Goal: Task Accomplishment & Management: Complete application form

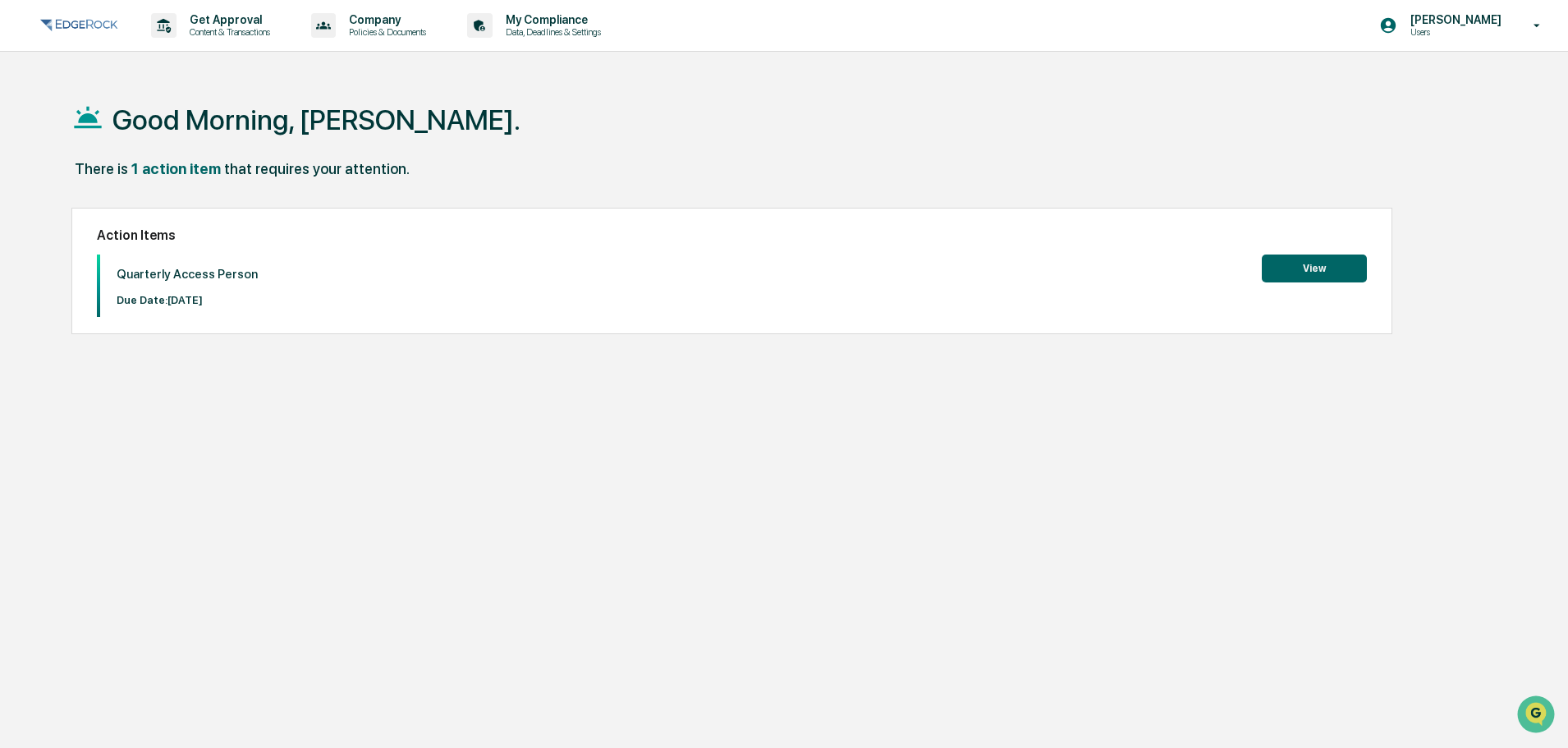
click at [1303, 270] on button "View" at bounding box center [1315, 269] width 105 height 28
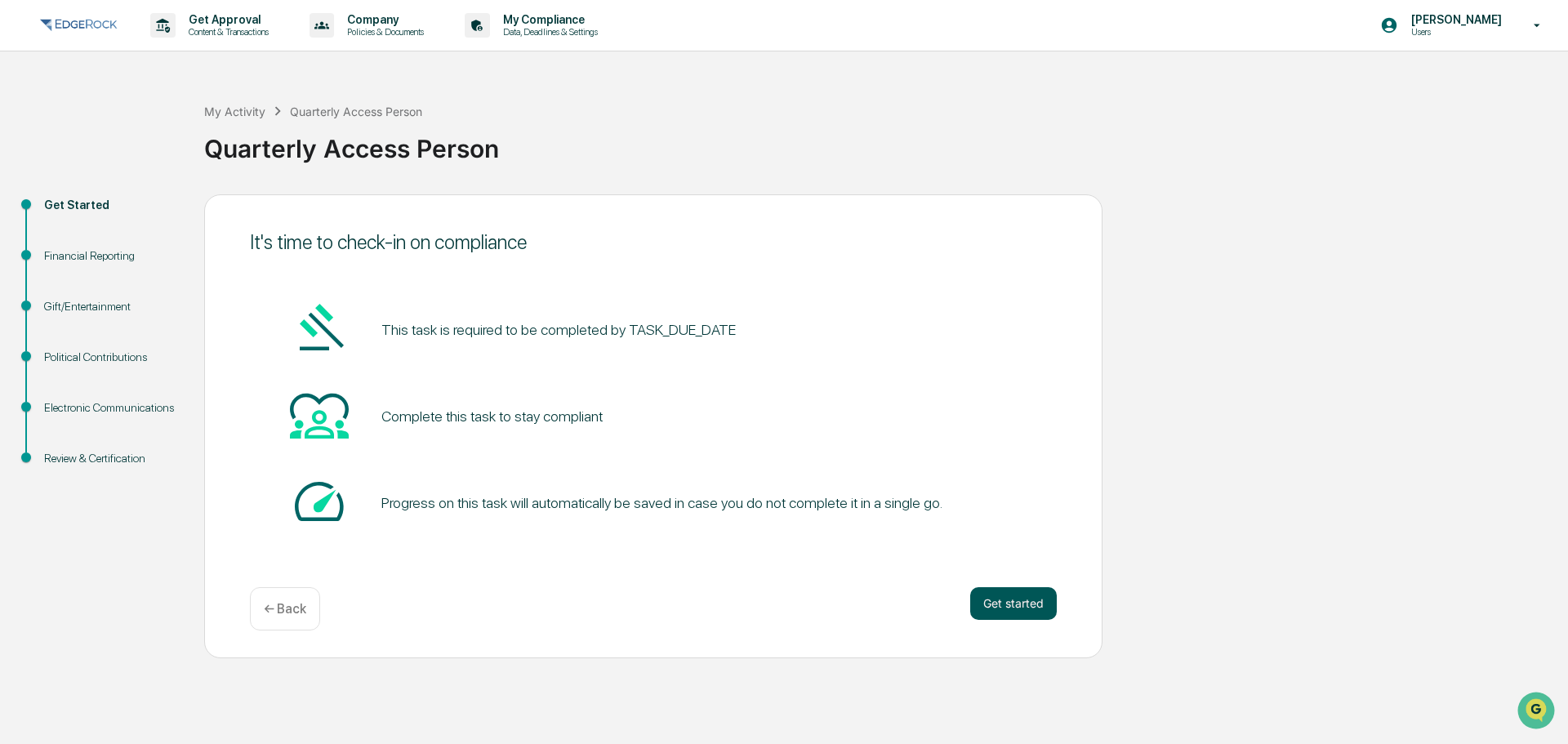
click at [997, 603] on button "Get started" at bounding box center [1013, 604] width 86 height 33
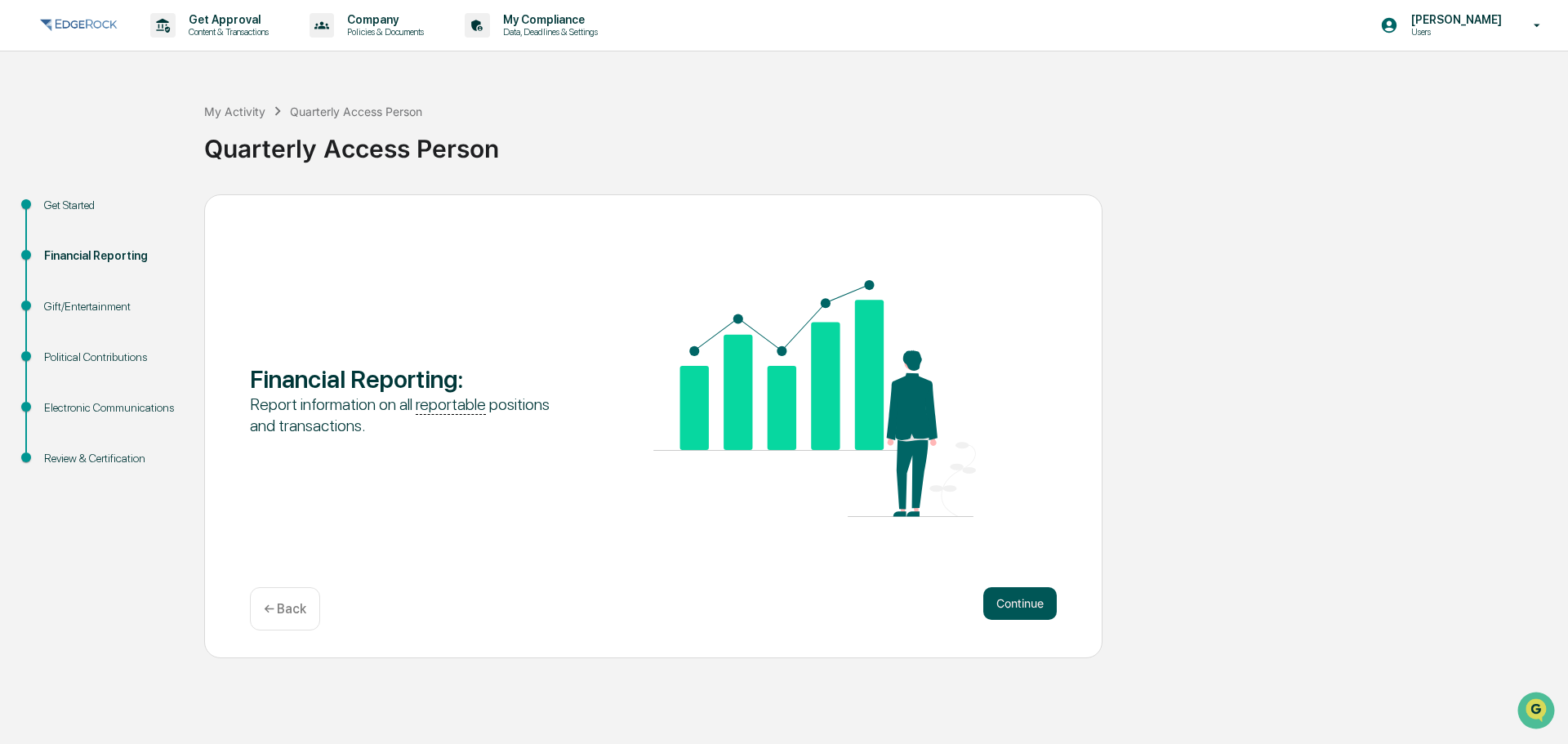
click at [1024, 602] on button "Continue" at bounding box center [1019, 604] width 74 height 33
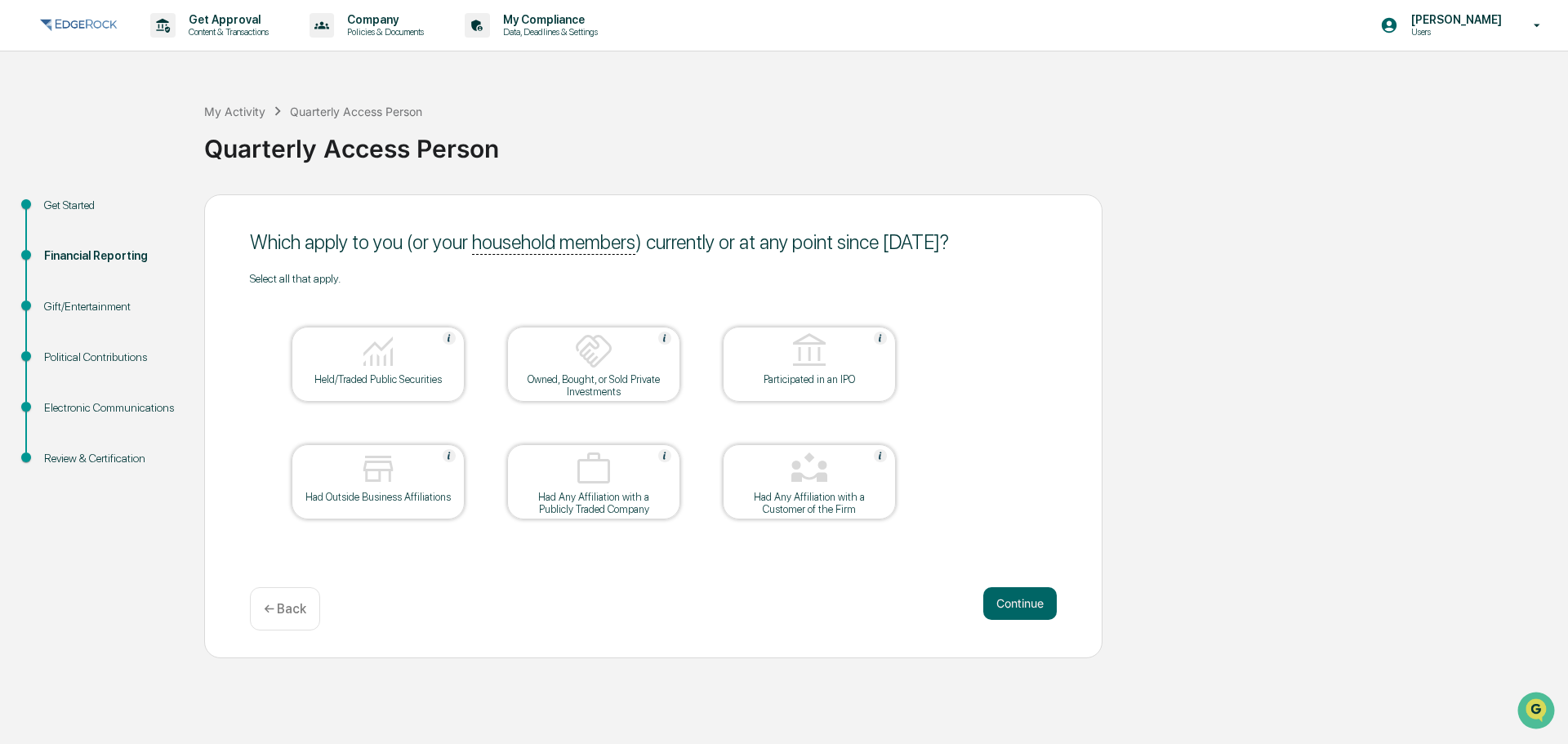
click at [411, 357] on div at bounding box center [378, 352] width 163 height 41
click at [1027, 601] on button "Continue" at bounding box center [1019, 604] width 74 height 33
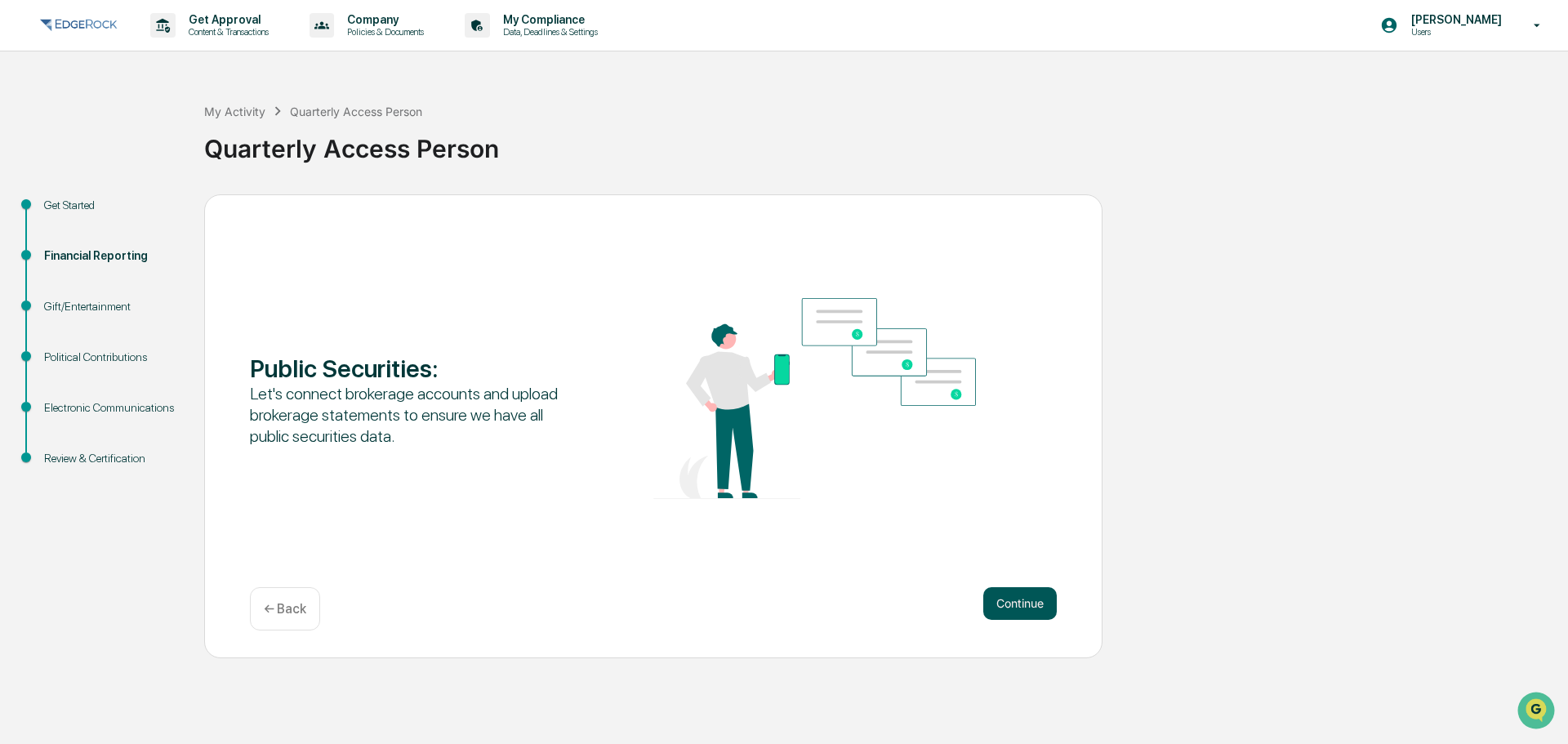
click at [1030, 604] on button "Continue" at bounding box center [1019, 604] width 74 height 33
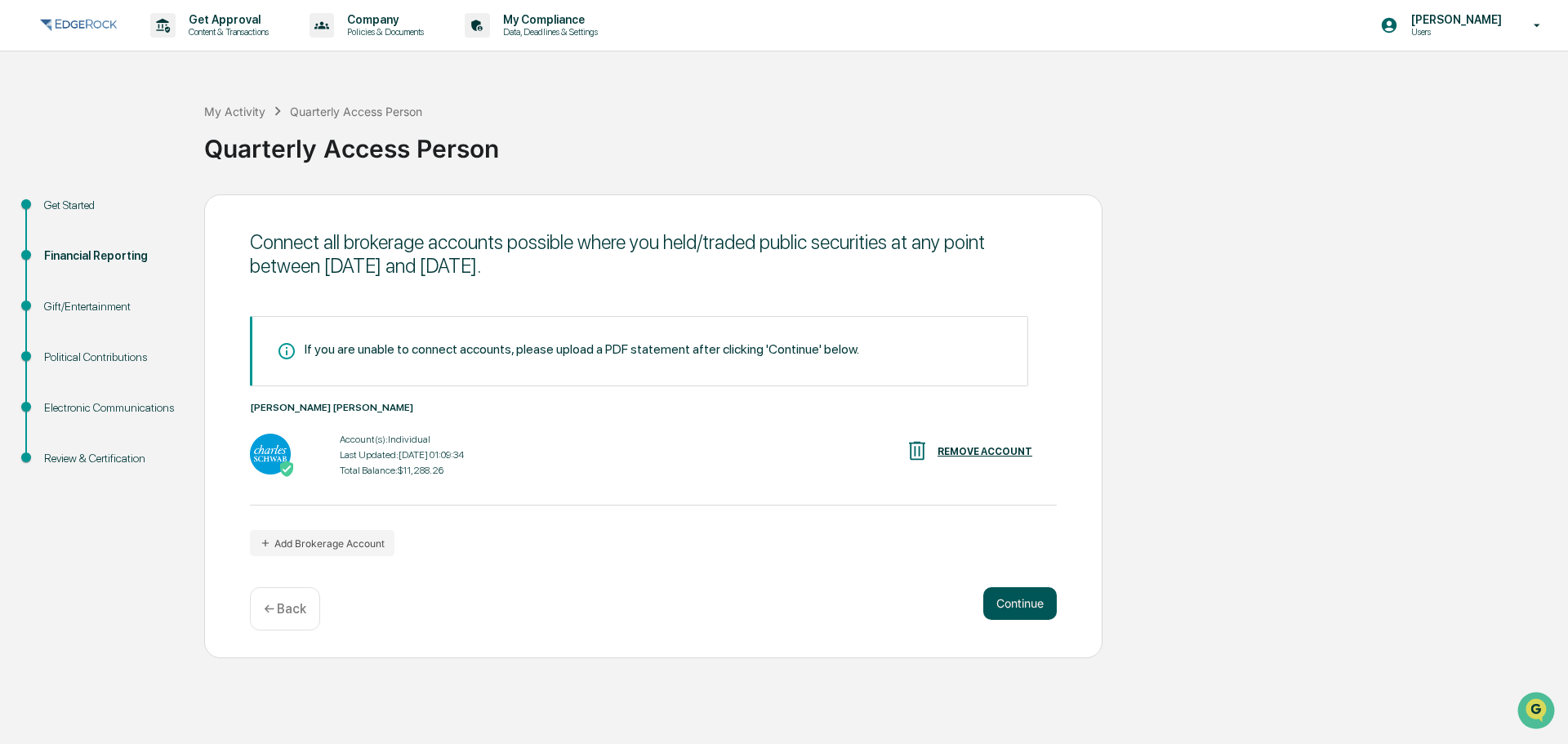
click at [1025, 602] on button "Continue" at bounding box center [1019, 604] width 74 height 33
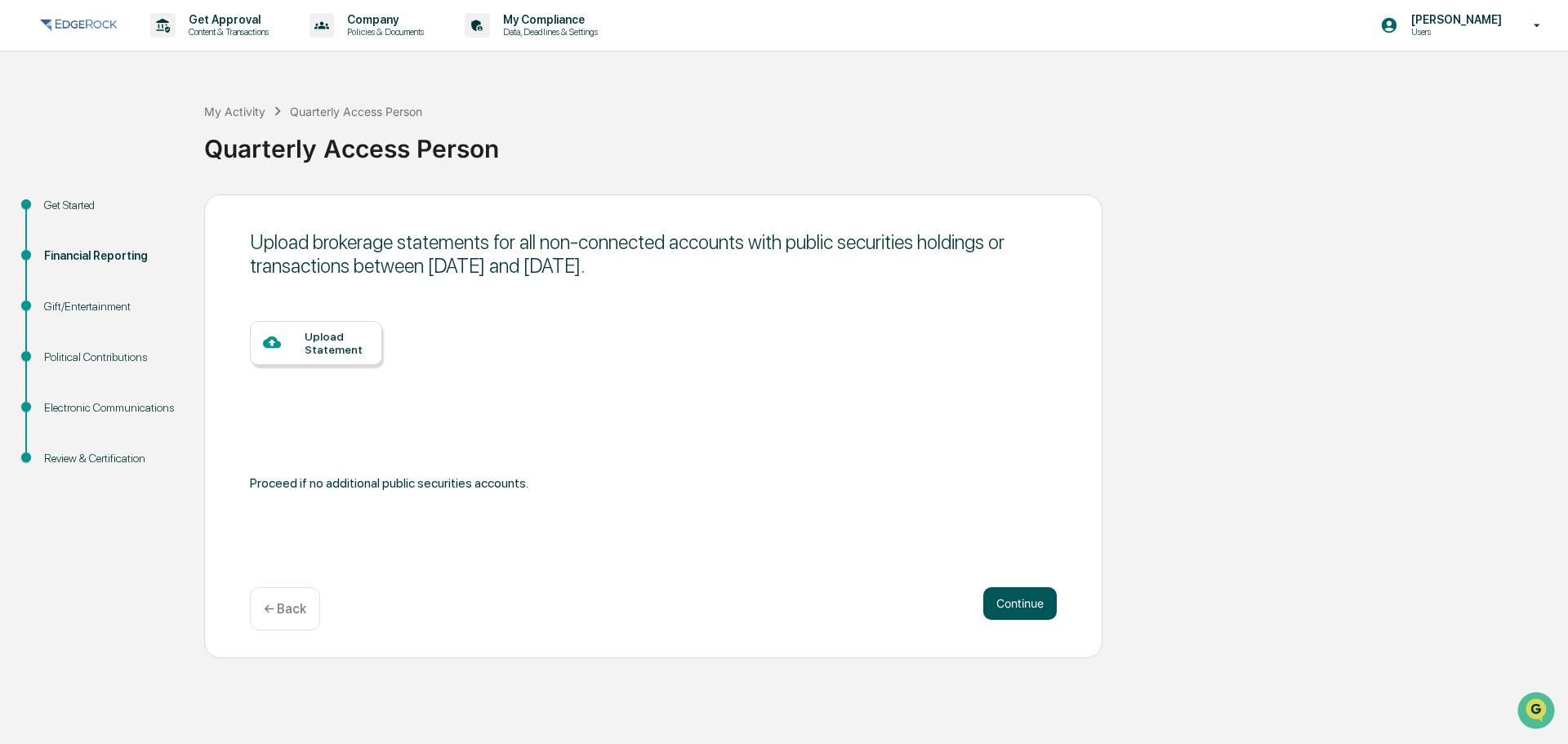
click at [1019, 610] on button "Continue" at bounding box center [1019, 604] width 74 height 33
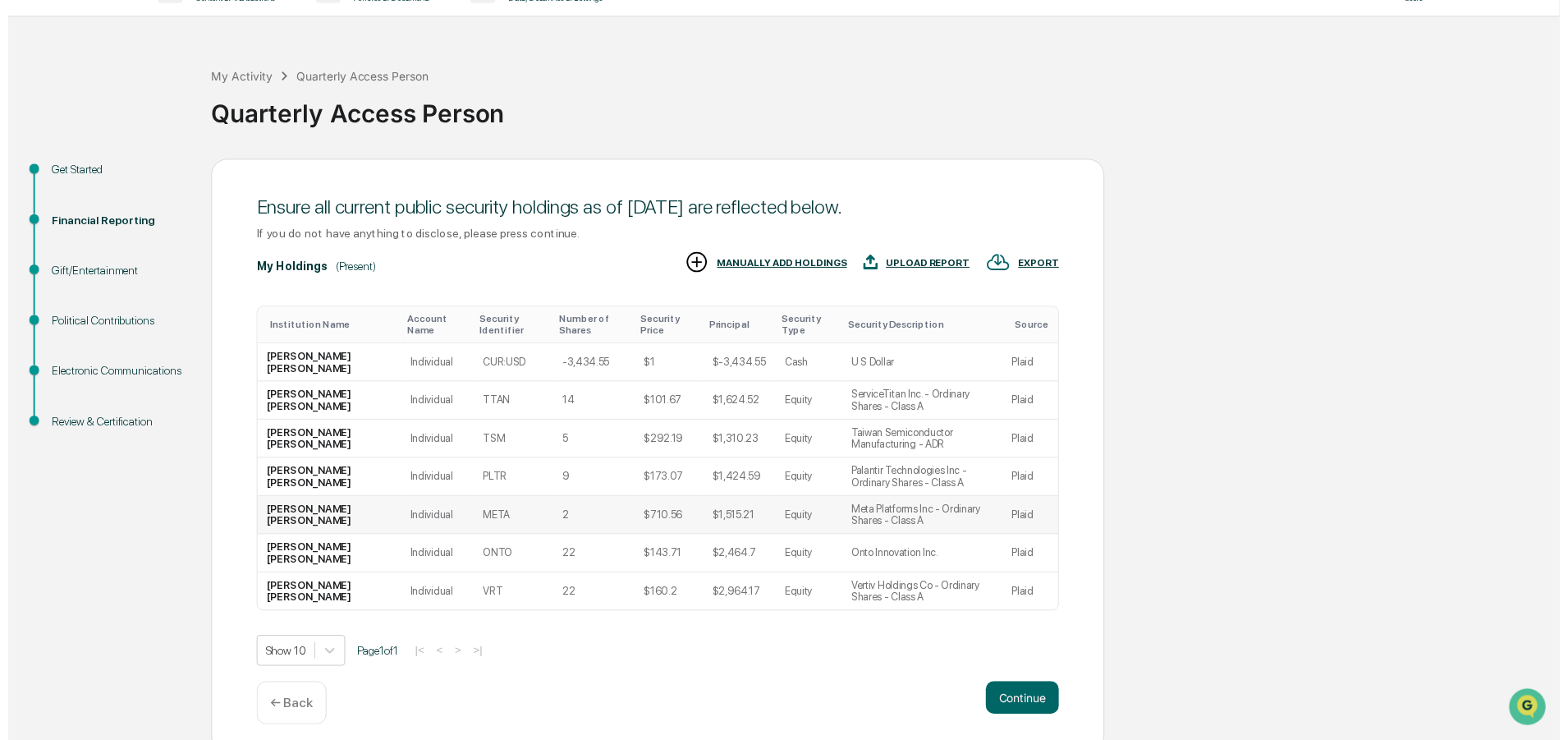
scroll to position [47, 0]
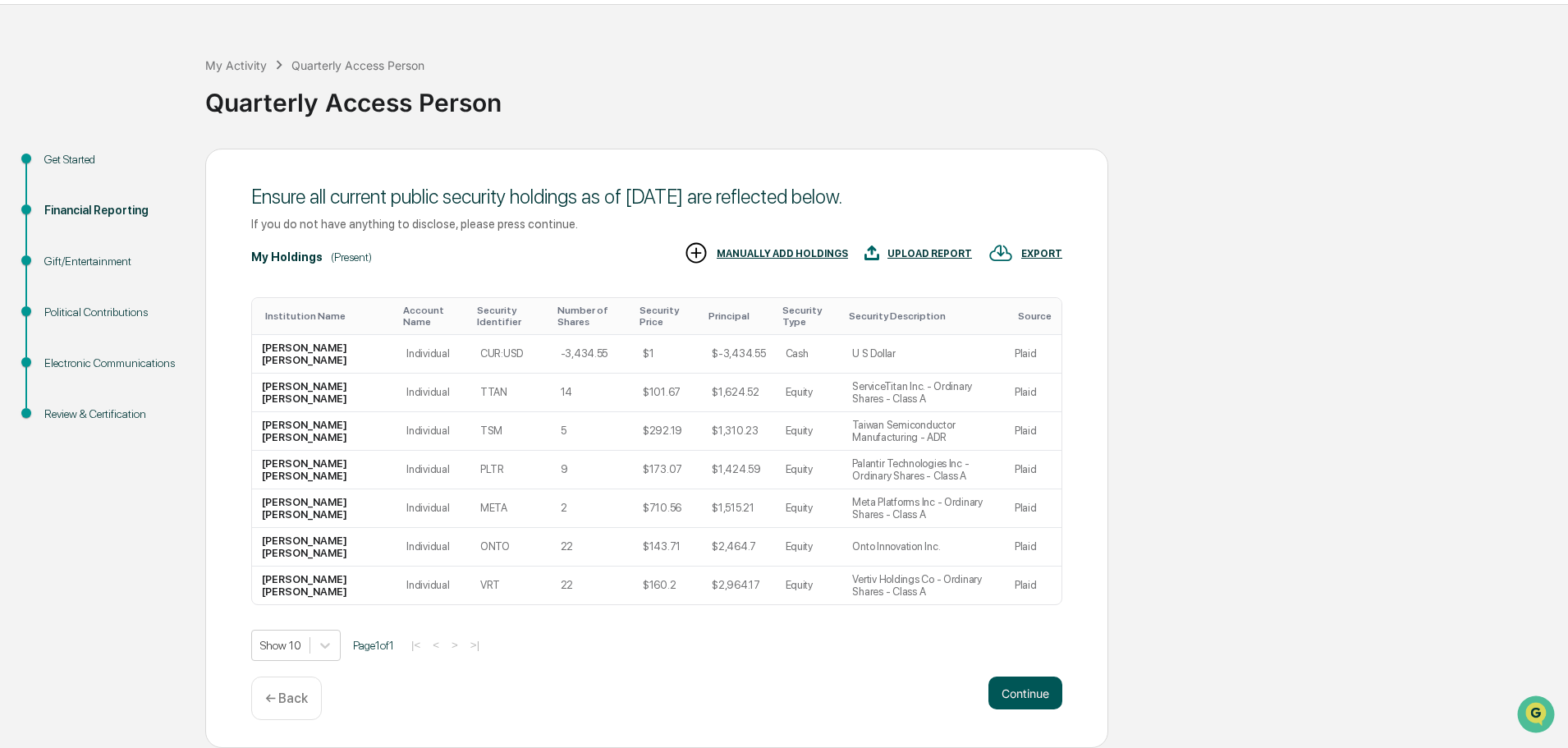
click at [1002, 690] on button "Continue" at bounding box center [1025, 693] width 74 height 33
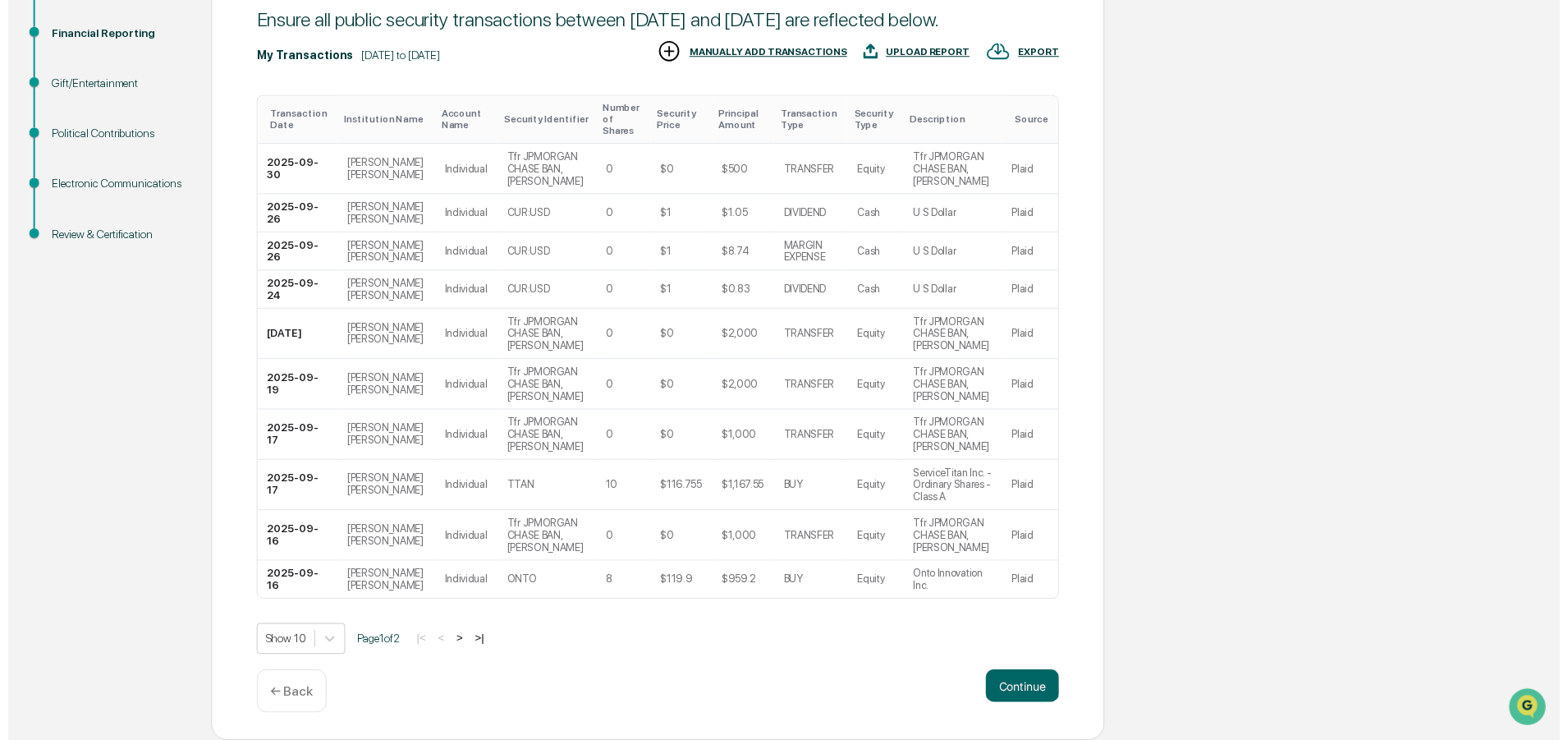
scroll to position [236, 0]
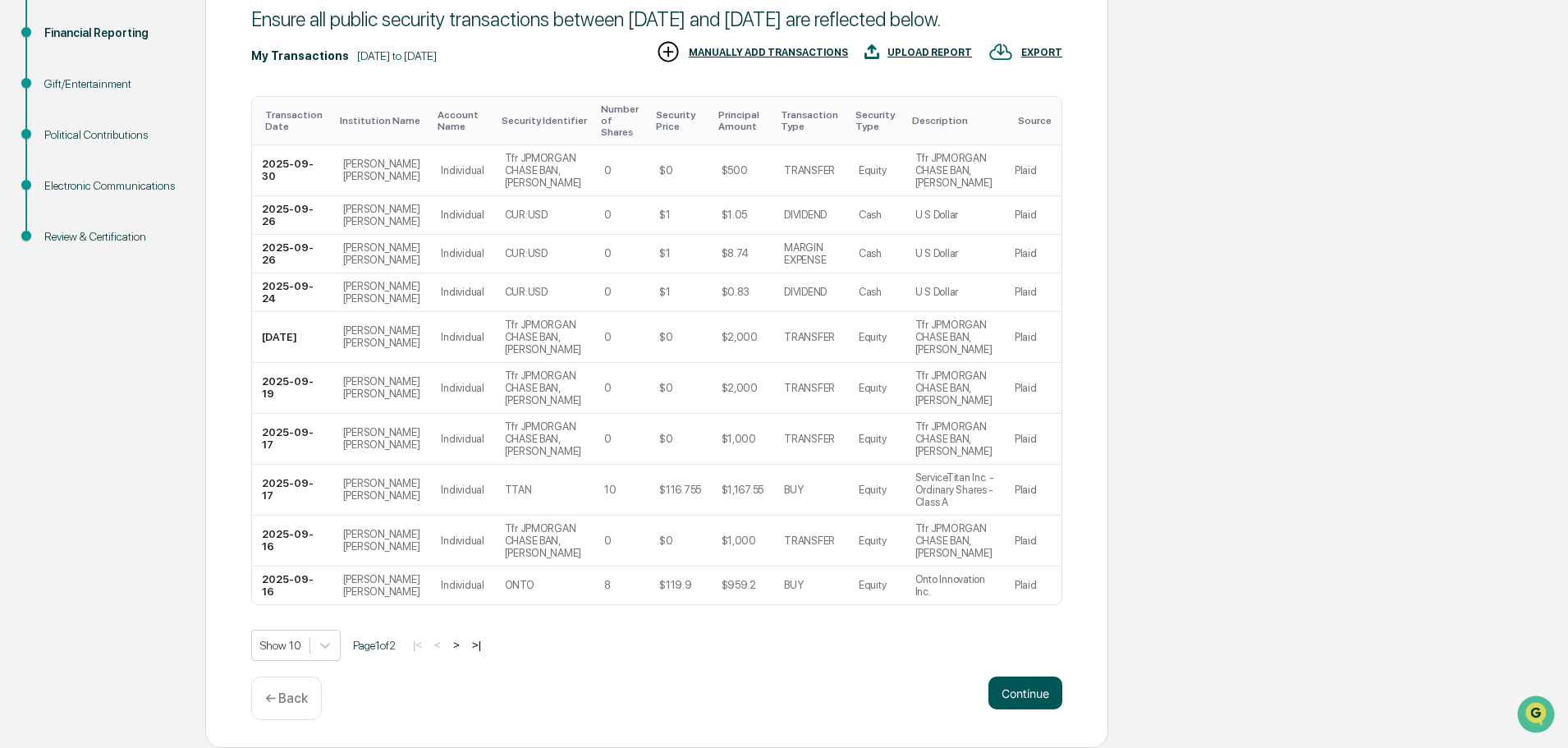
click at [1016, 683] on button "Continue" at bounding box center [1025, 693] width 74 height 33
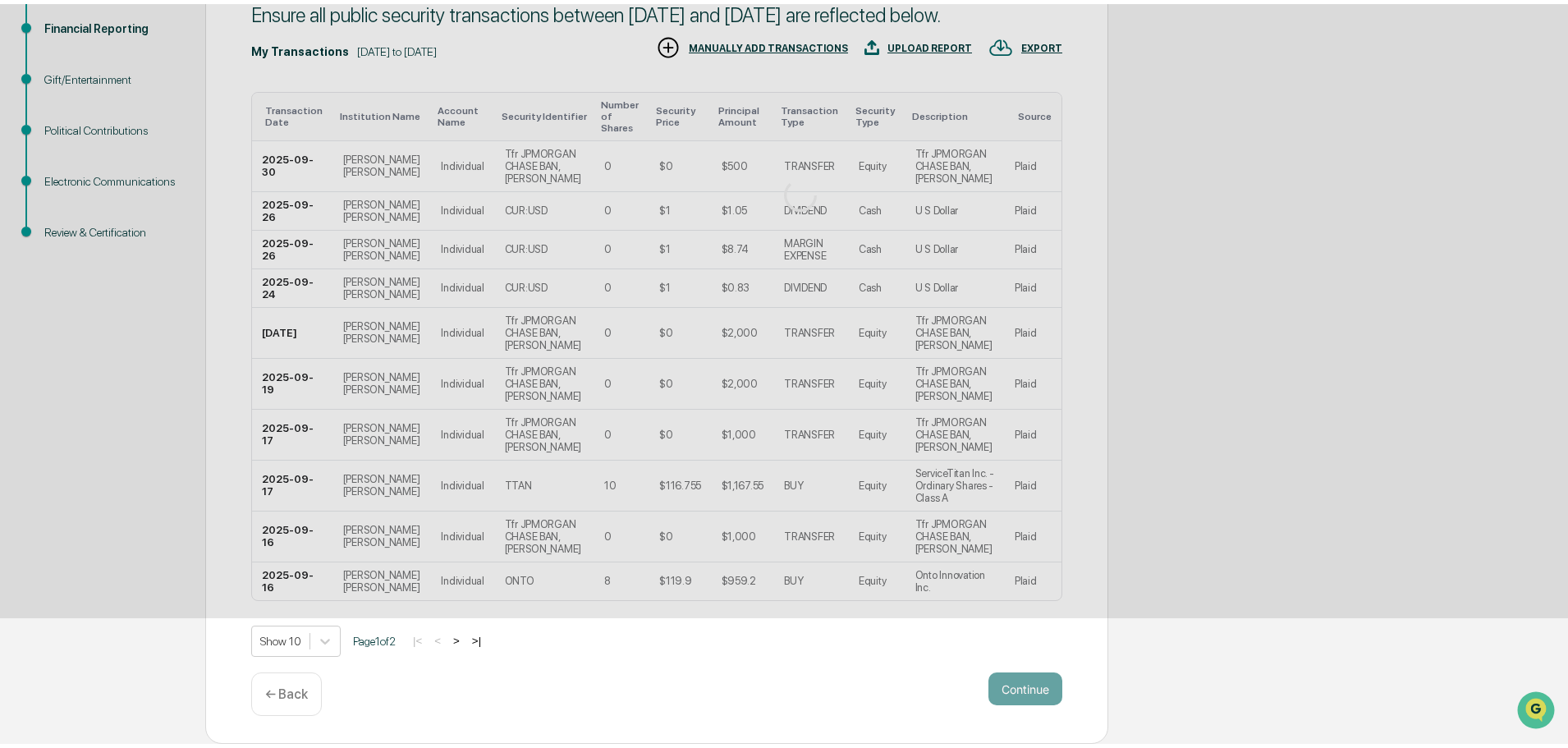
scroll to position [0, 0]
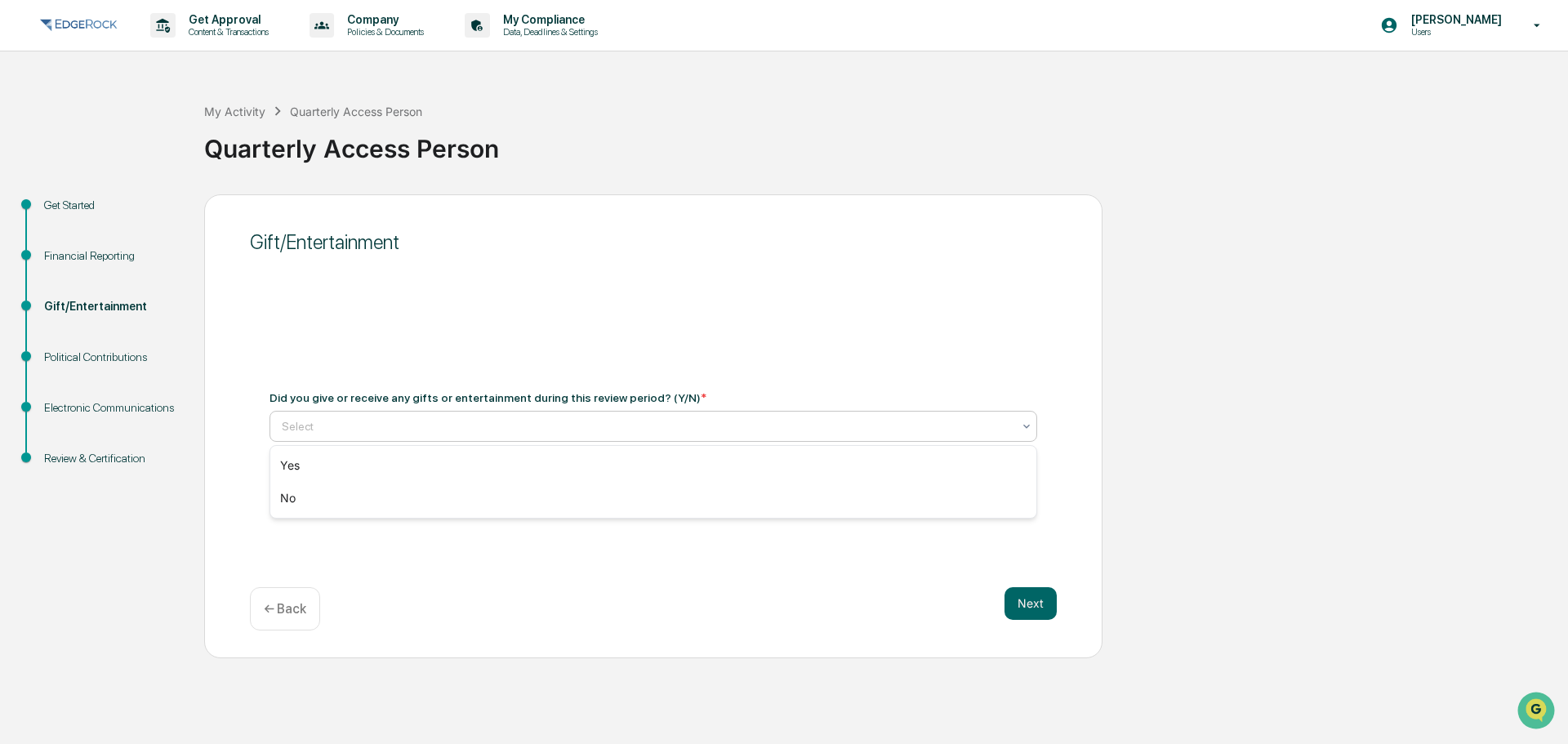
click at [619, 420] on div at bounding box center [647, 426] width 730 height 16
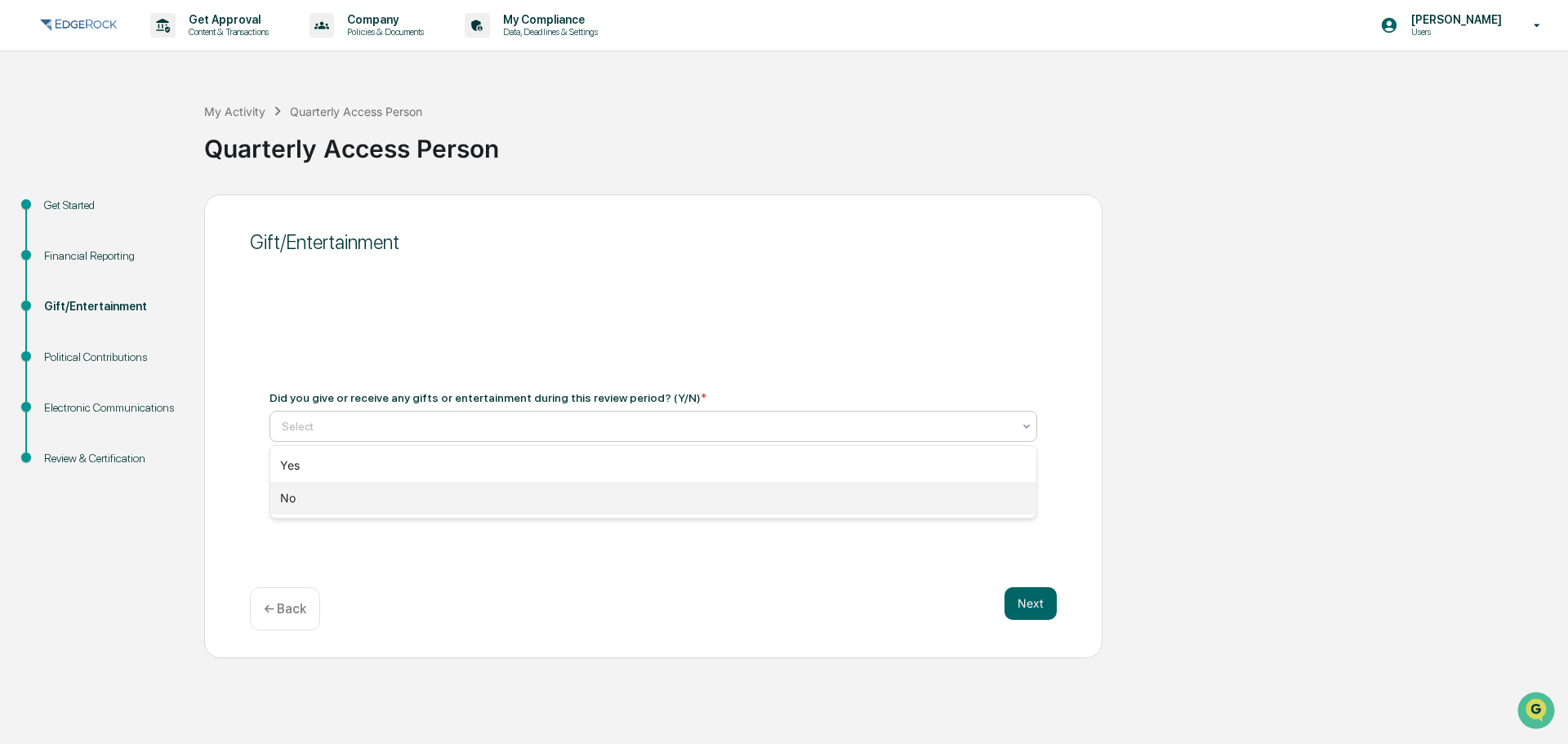
click at [610, 495] on div "No" at bounding box center [653, 498] width 766 height 33
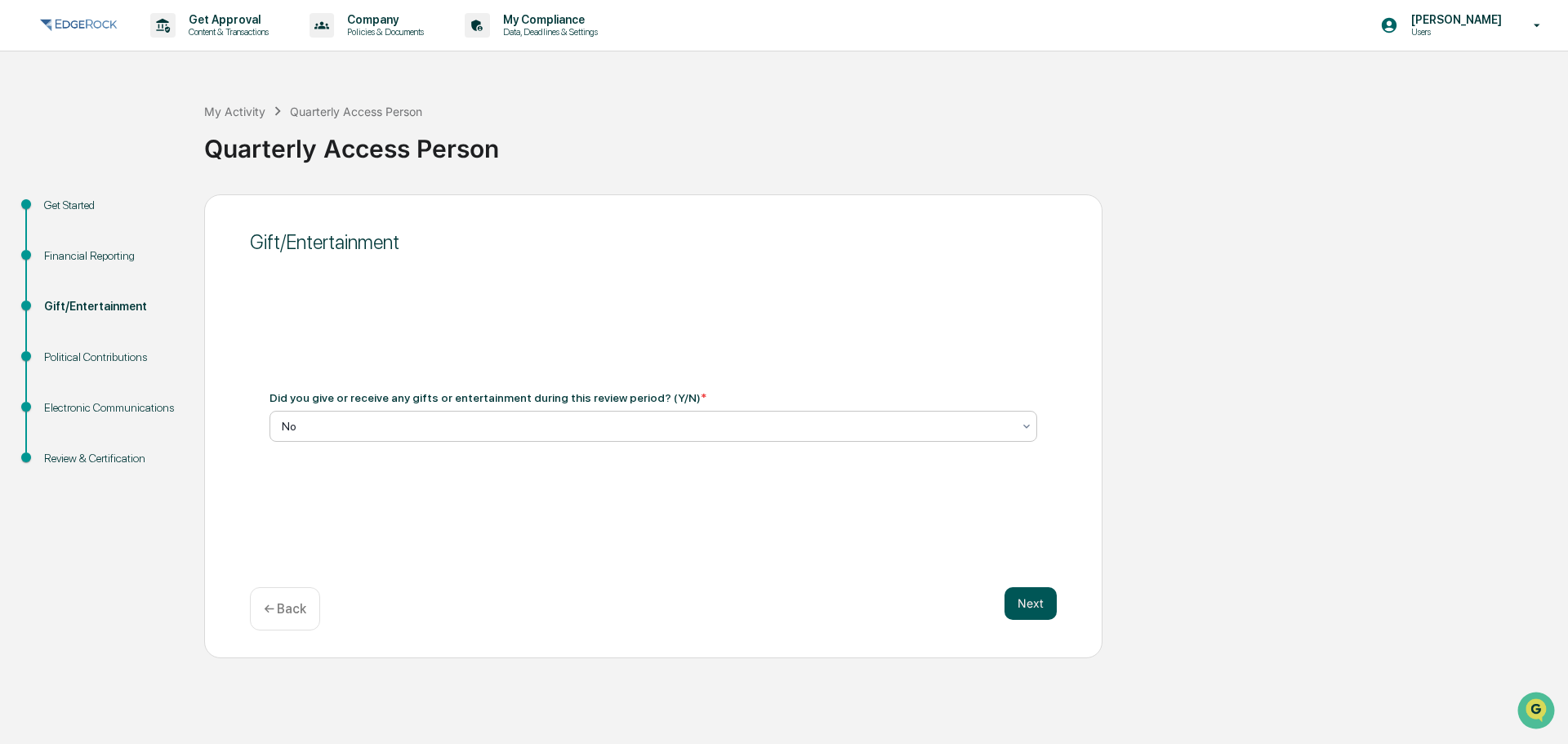
click at [1020, 614] on button "Next" at bounding box center [1030, 604] width 52 height 33
click at [445, 421] on div at bounding box center [647, 426] width 730 height 16
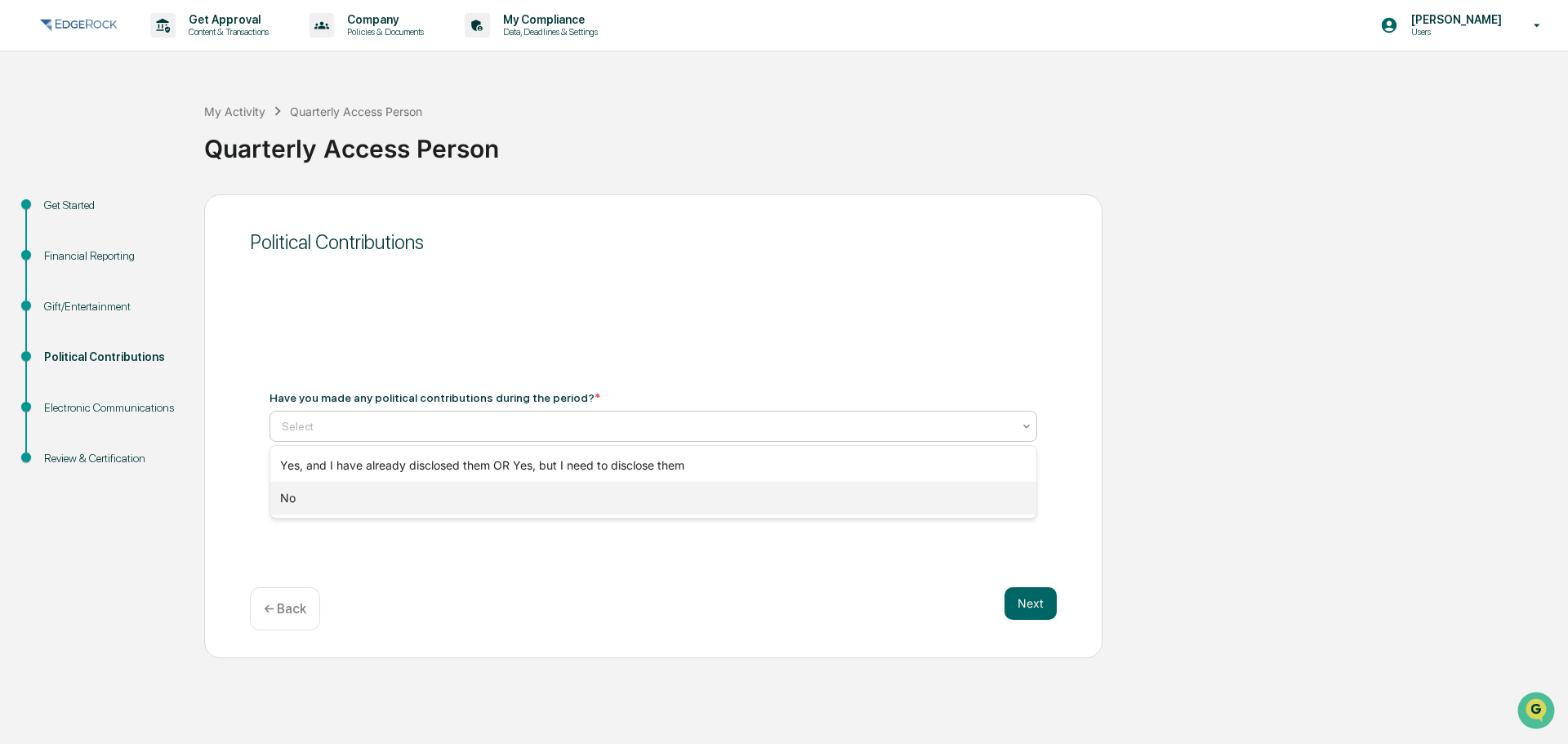
click at [388, 492] on div "No" at bounding box center [653, 498] width 766 height 33
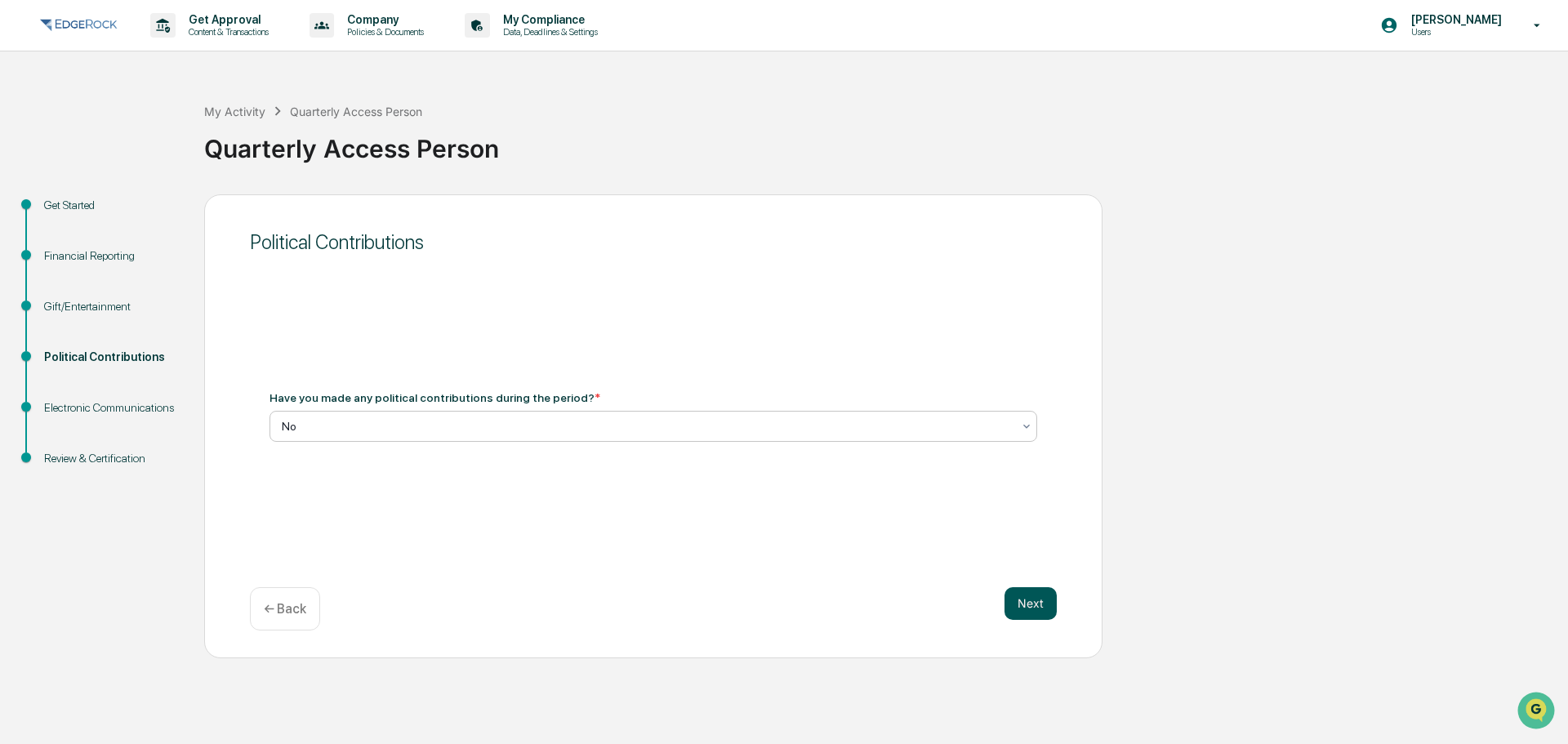
click at [1050, 604] on button "Next" at bounding box center [1030, 604] width 52 height 33
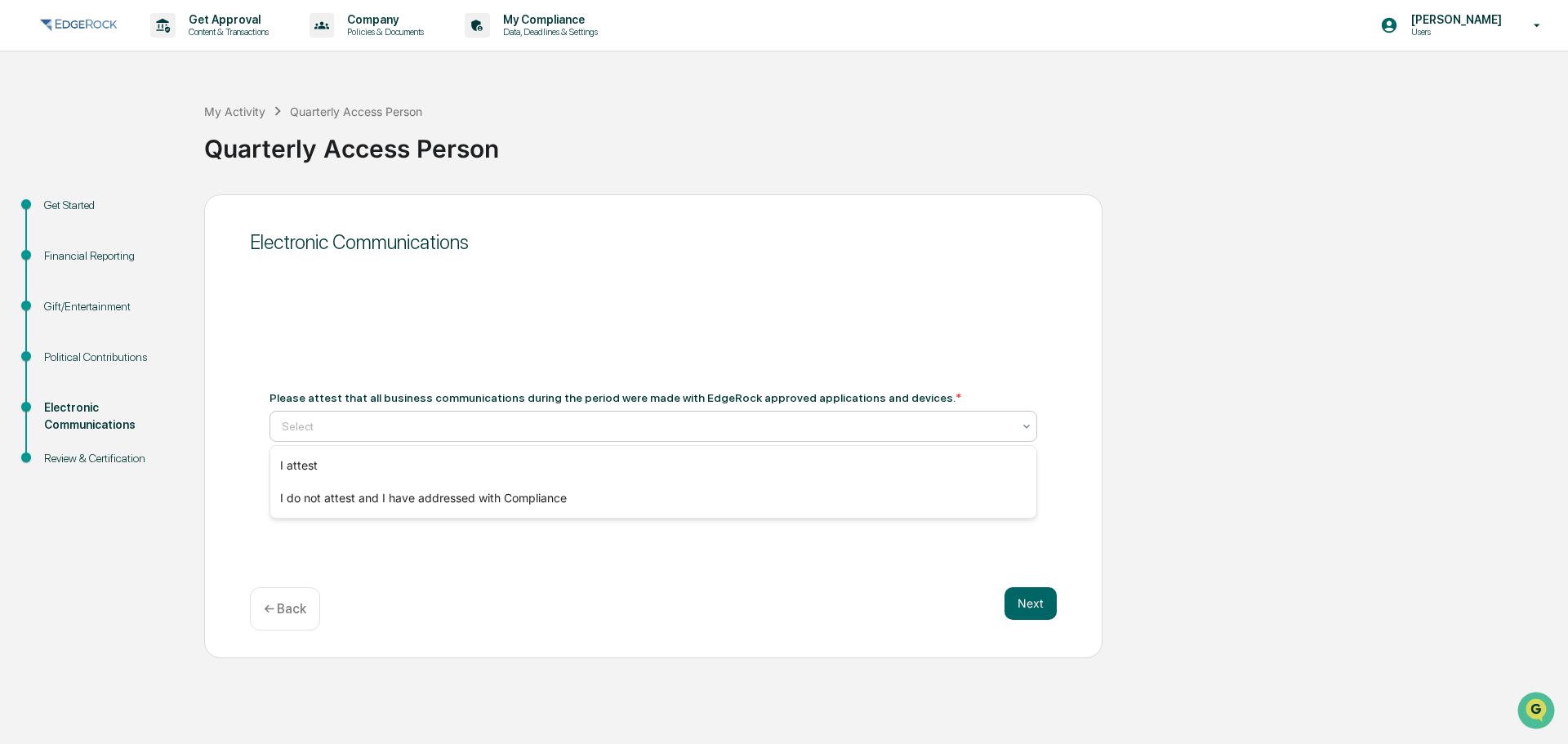
click at [478, 426] on div at bounding box center [647, 426] width 730 height 16
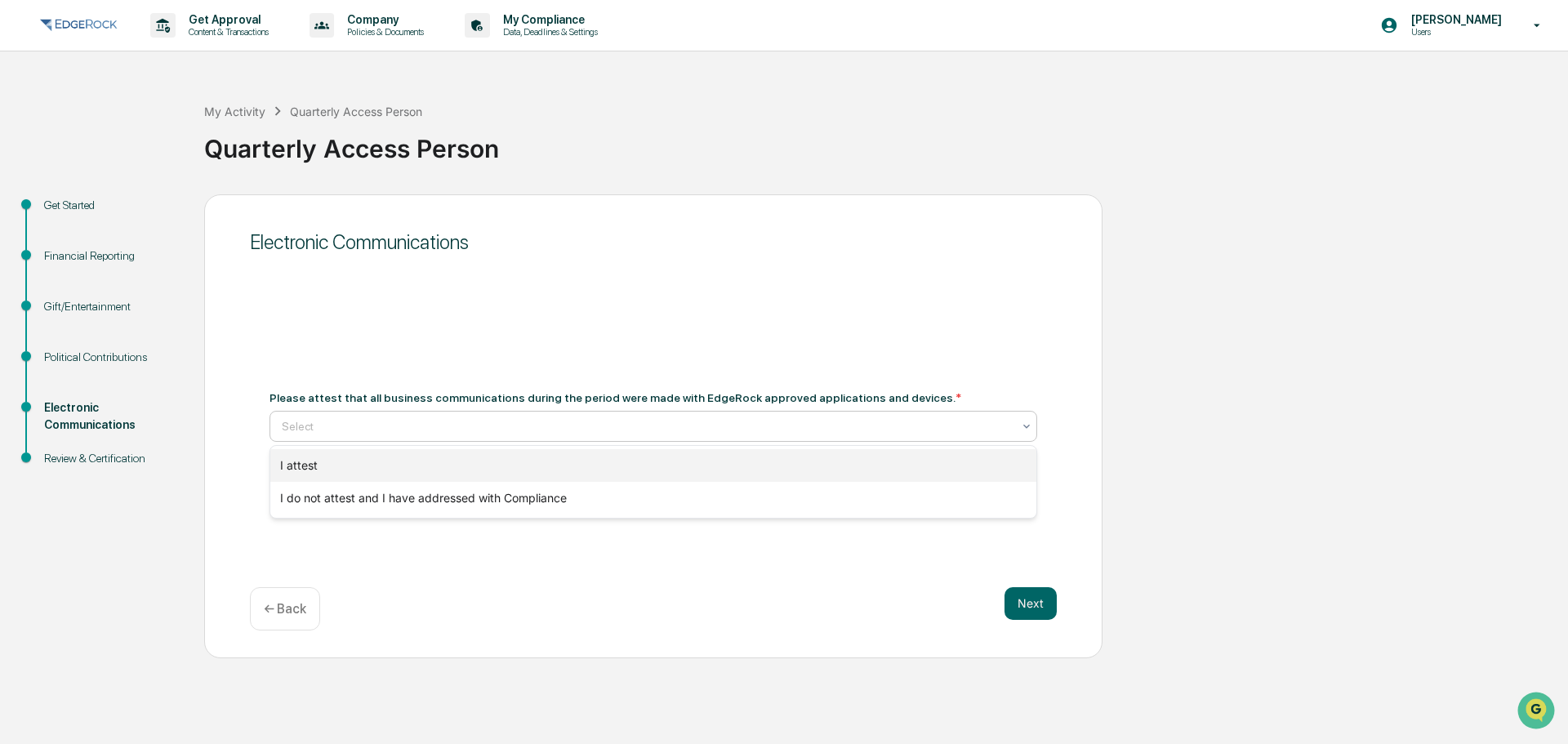
click at [467, 468] on div "I attest" at bounding box center [653, 465] width 766 height 33
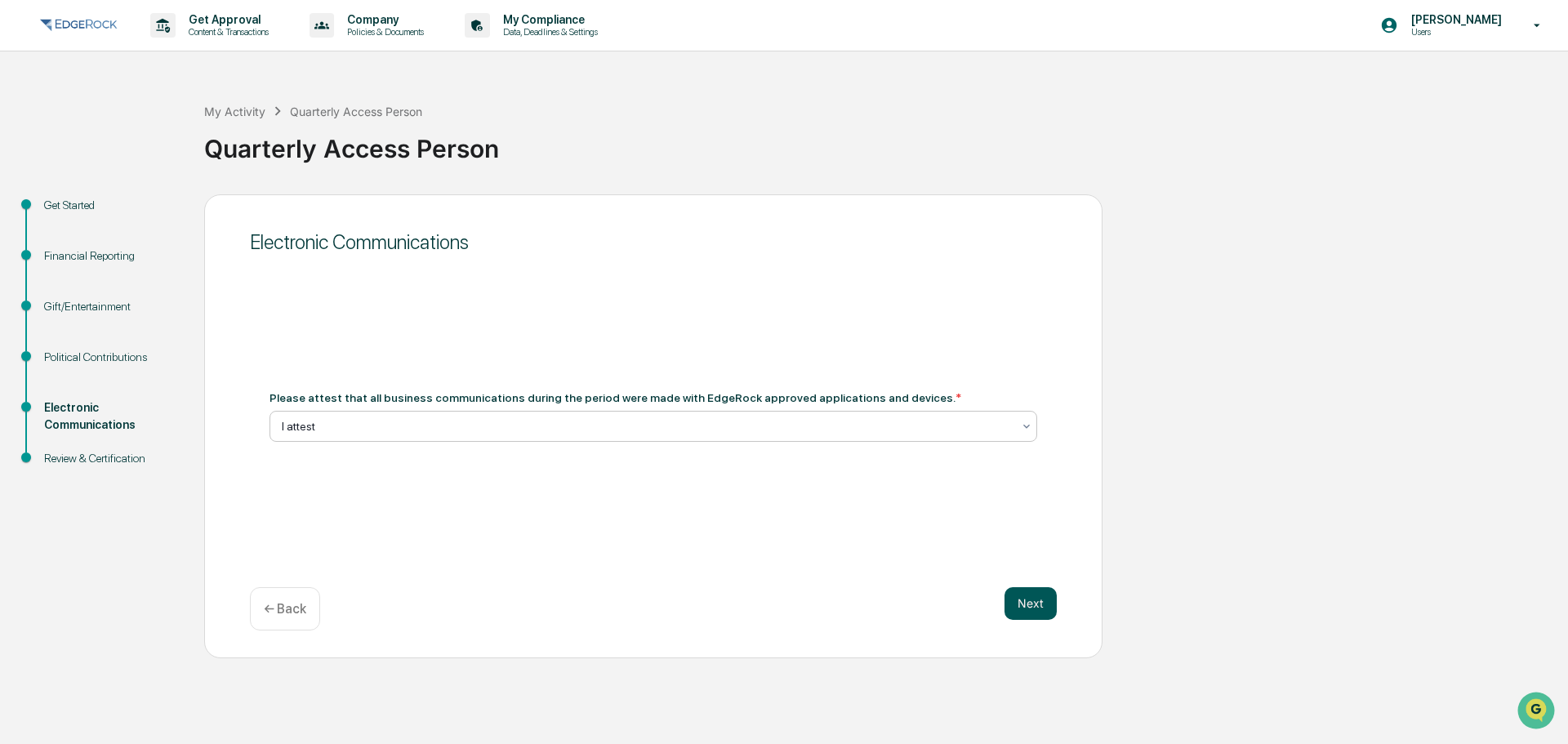
click at [1034, 599] on button "Next" at bounding box center [1030, 604] width 52 height 33
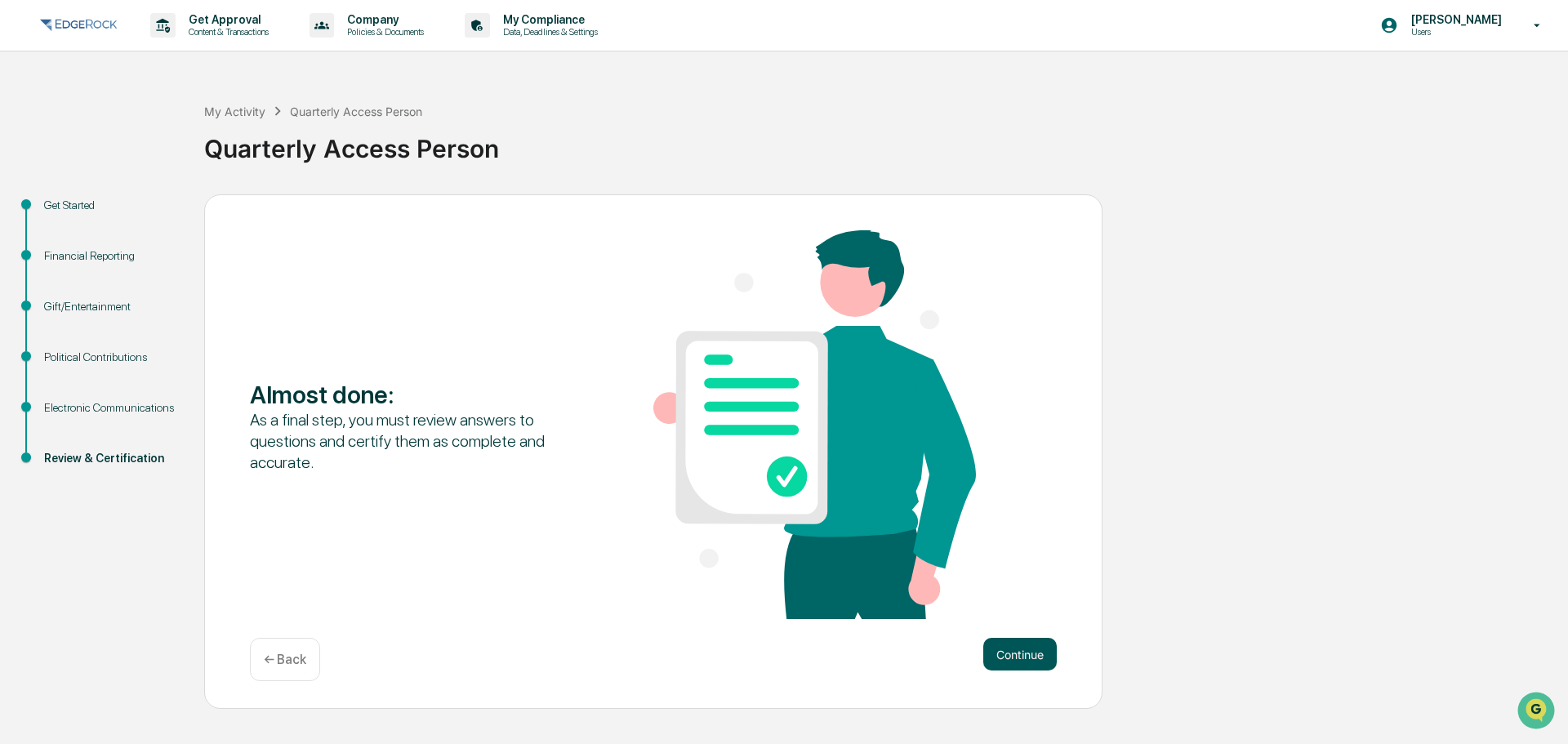
click at [1012, 654] on button "Continue" at bounding box center [1019, 654] width 74 height 33
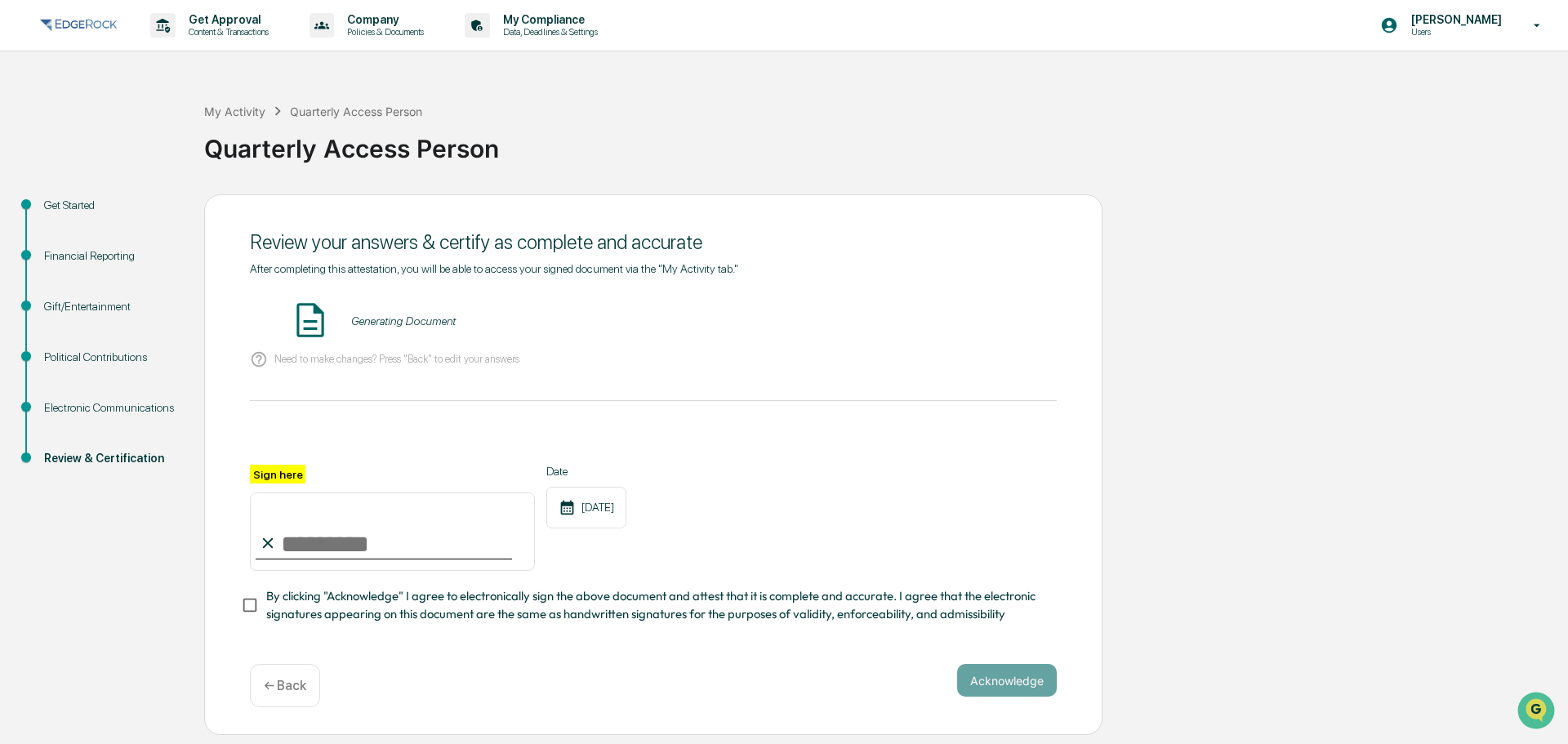
click at [306, 529] on input "Sign here" at bounding box center [392, 532] width 285 height 79
type input "**********"
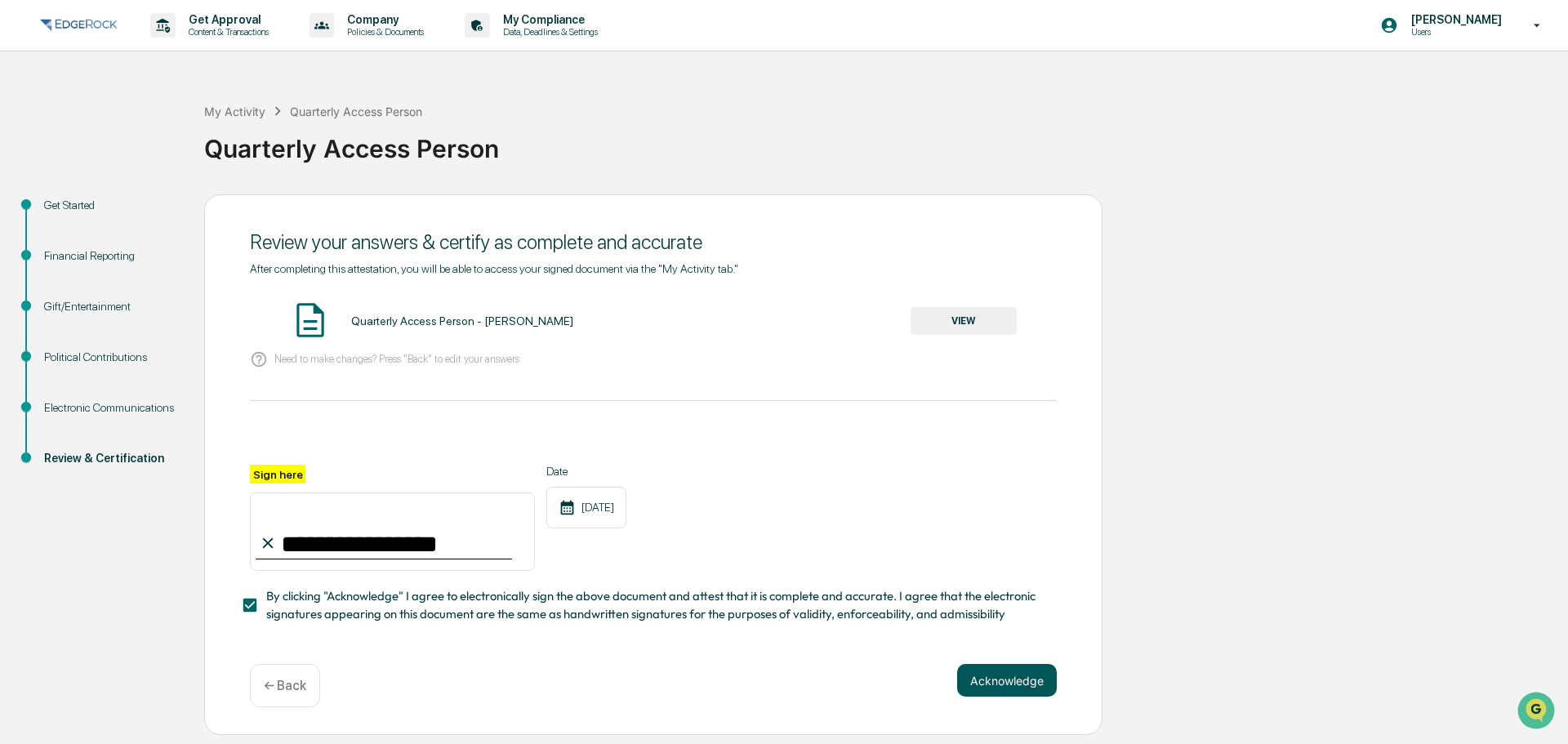
click at [976, 685] on button "Acknowledge" at bounding box center [1007, 681] width 100 height 33
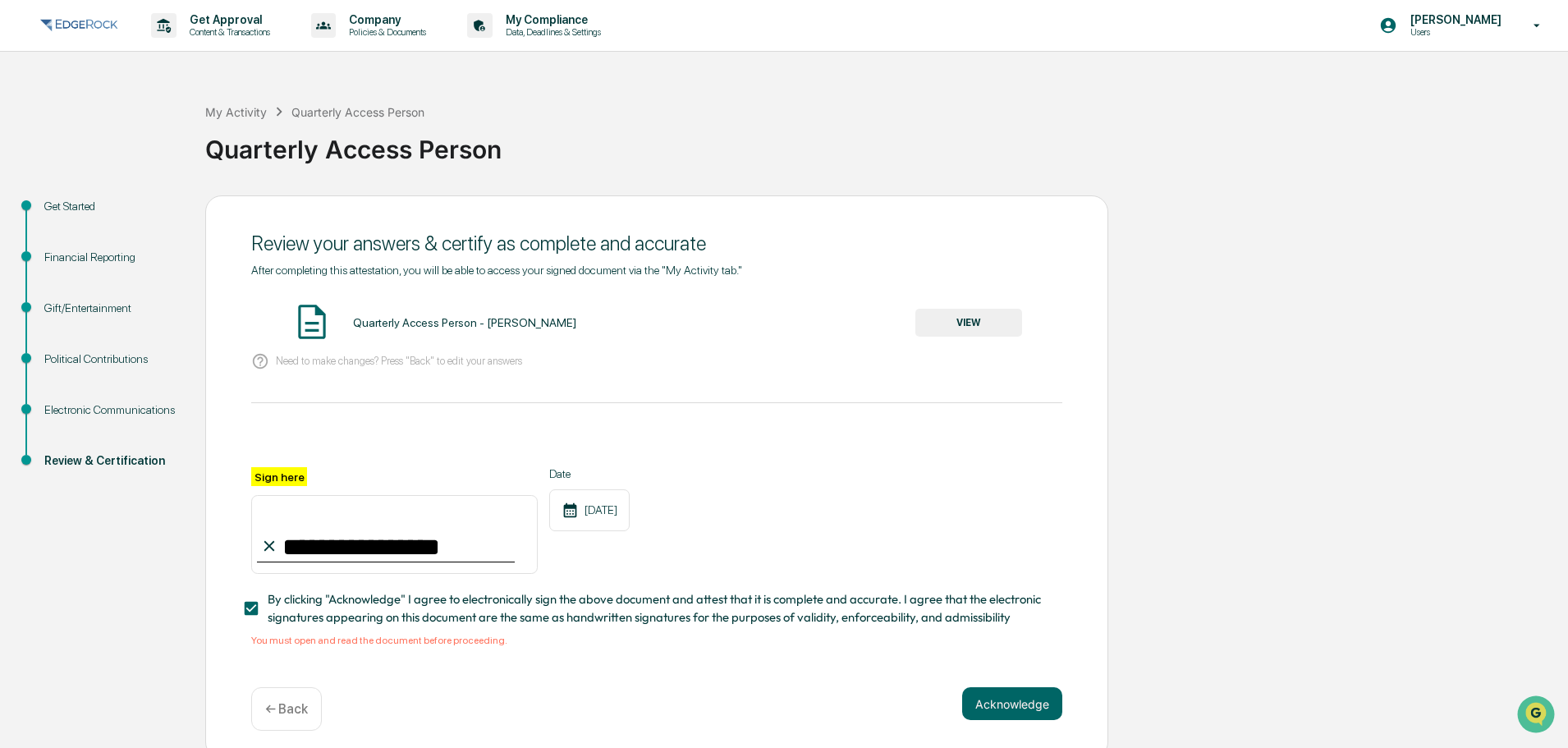
click at [965, 334] on button "VIEW" at bounding box center [969, 322] width 107 height 28
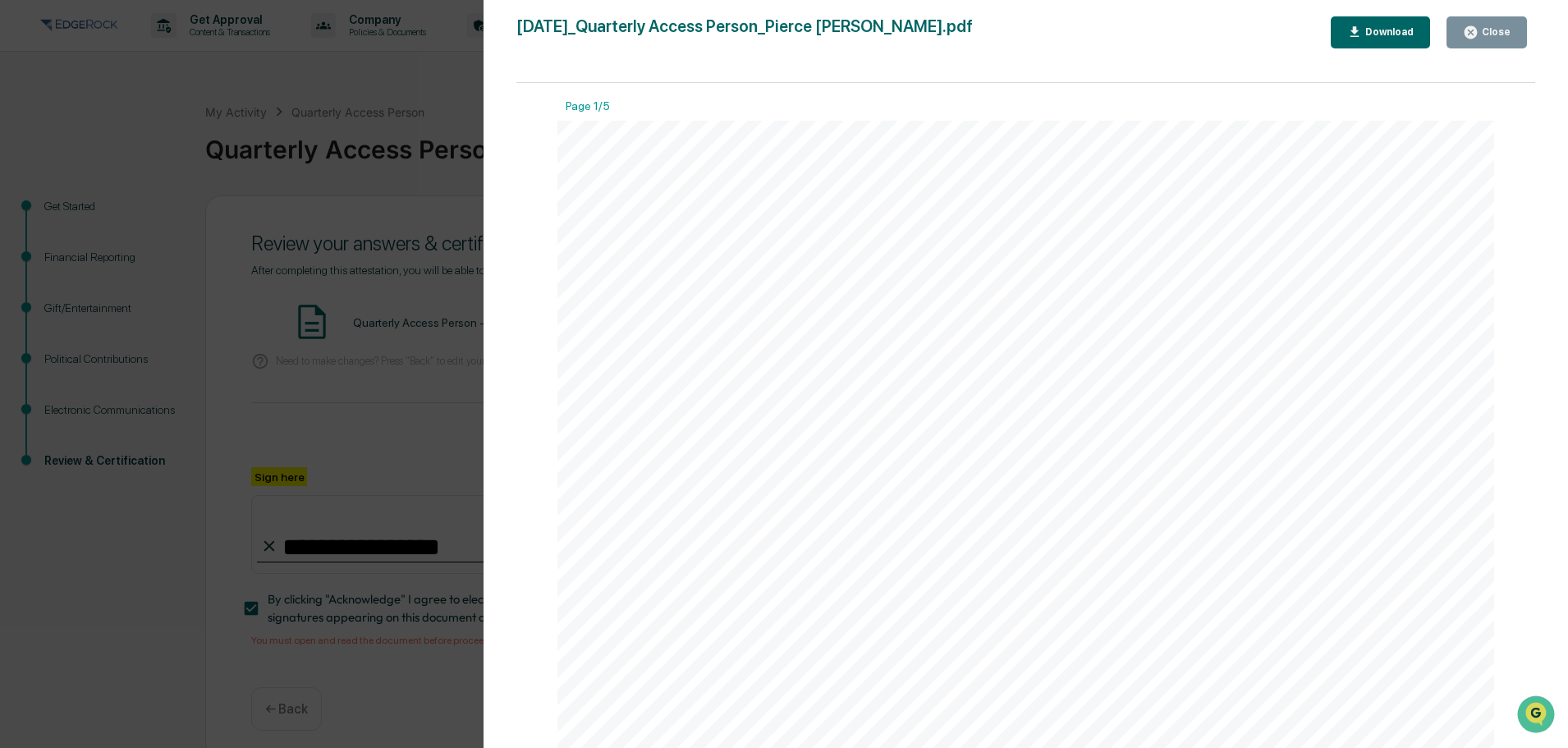
click at [1477, 27] on icon "button" at bounding box center [1471, 32] width 12 height 12
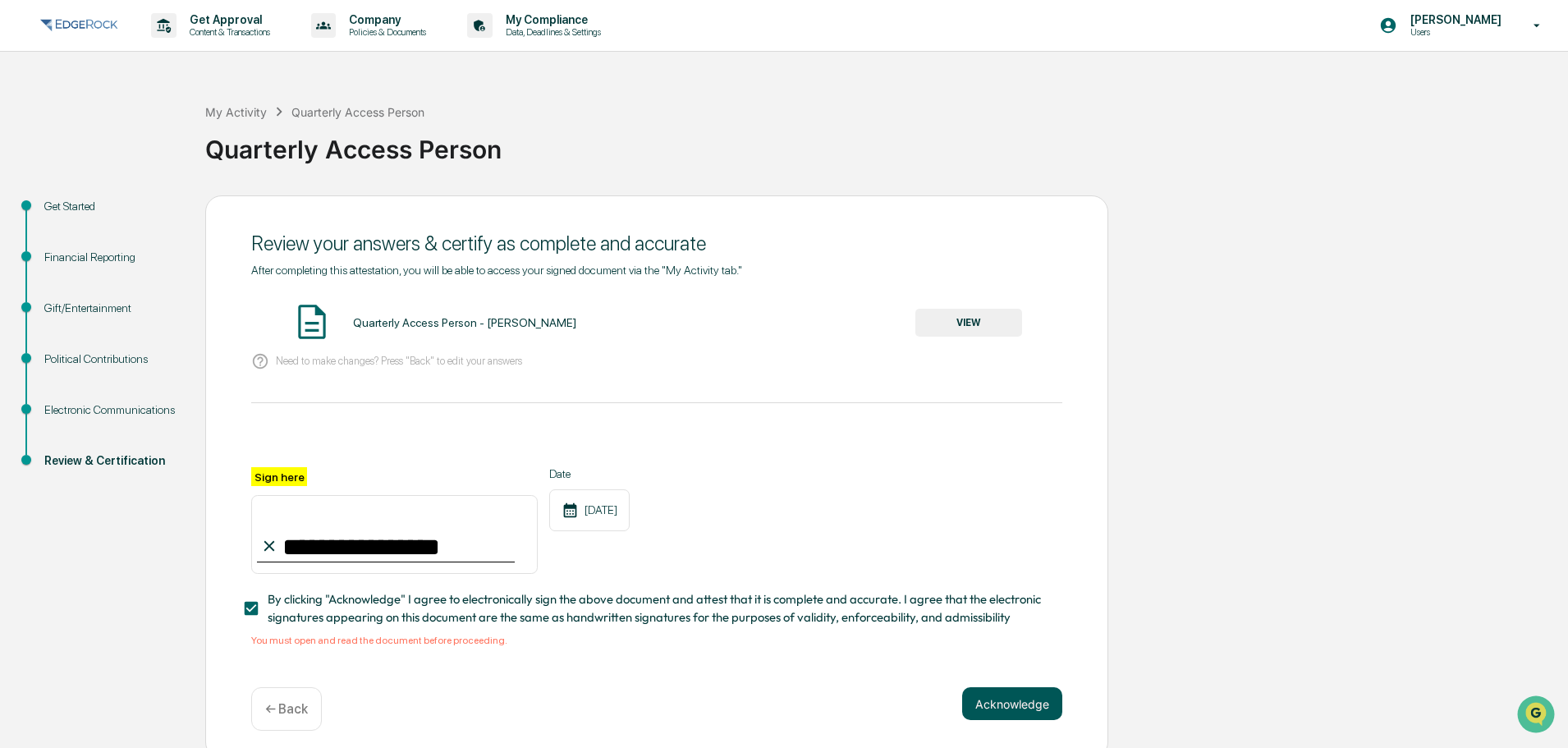
click at [979, 695] on button "Acknowledge" at bounding box center [1012, 704] width 100 height 33
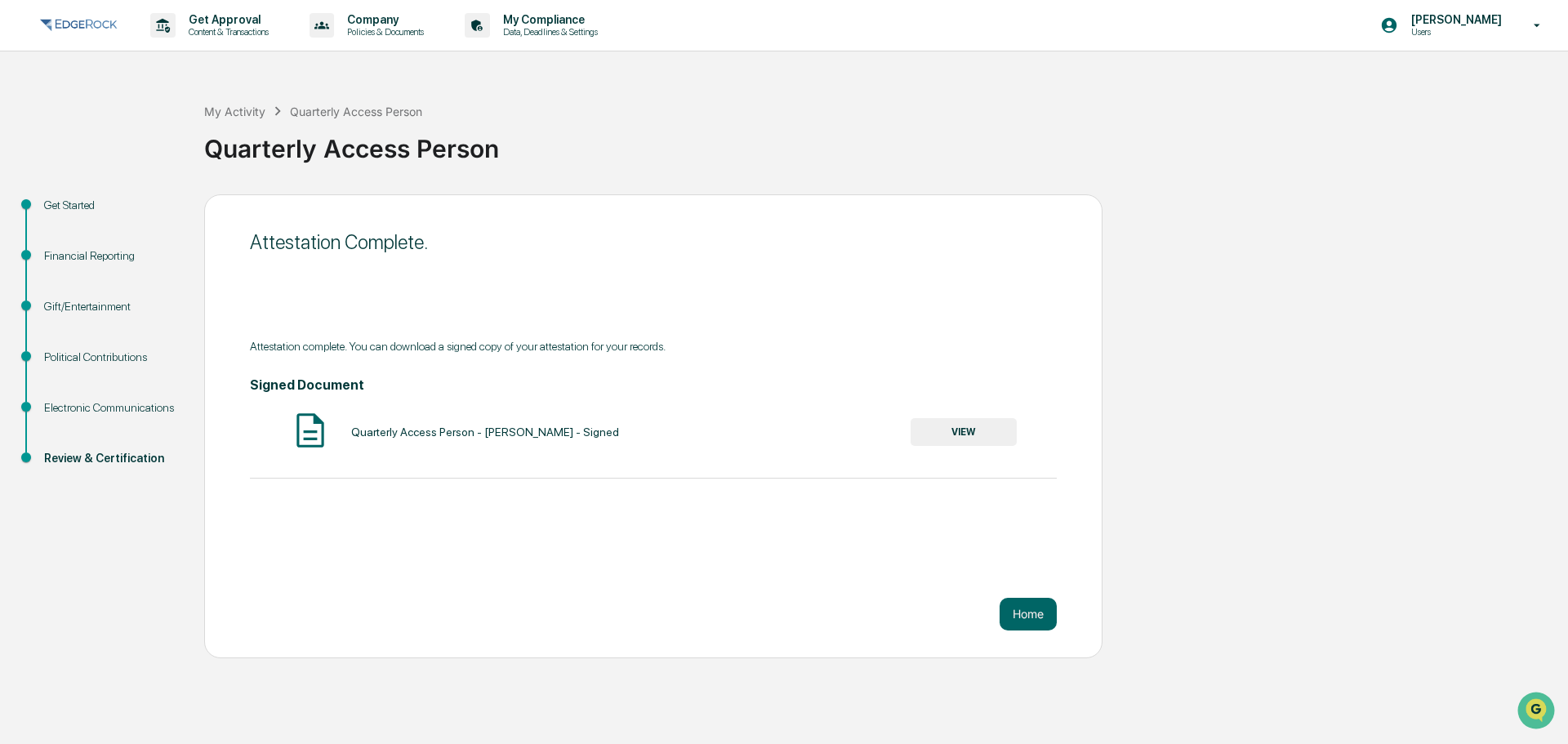
click at [982, 435] on button "VIEW" at bounding box center [964, 432] width 107 height 28
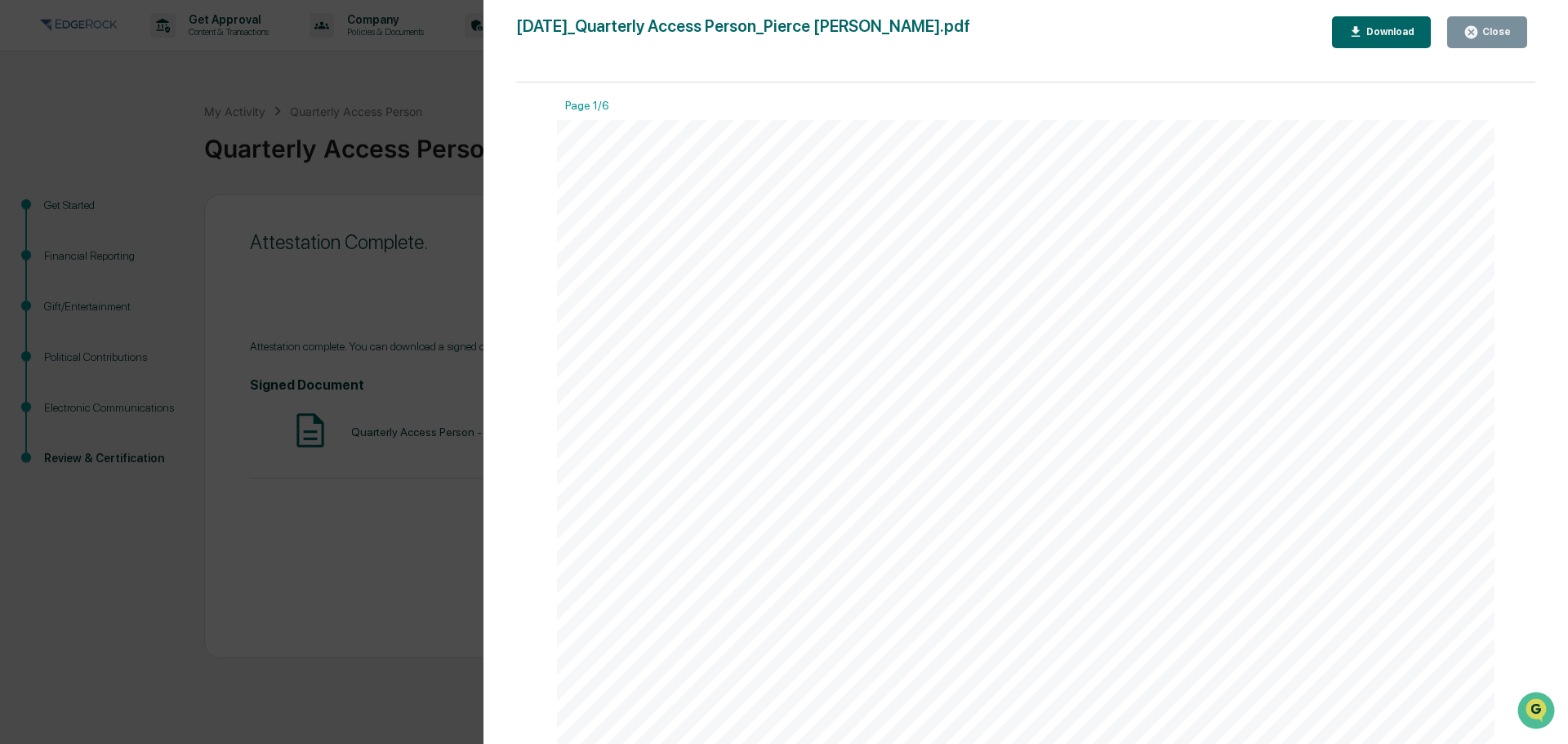
click at [1510, 32] on div "Close" at bounding box center [1495, 32] width 32 height 12
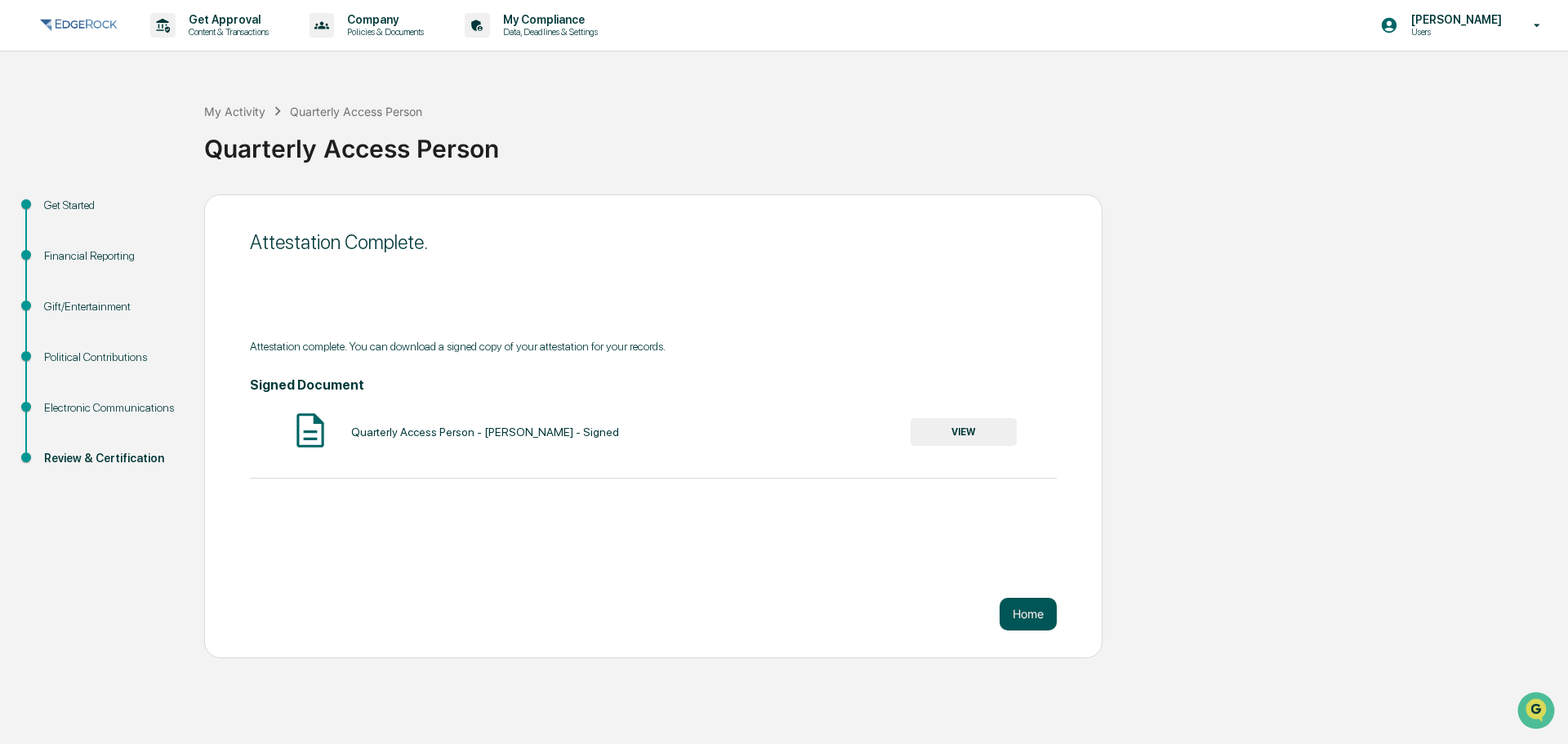
click at [1016, 610] on button "Home" at bounding box center [1029, 614] width 57 height 33
